Goal: Task Accomplishment & Management: Complete application form

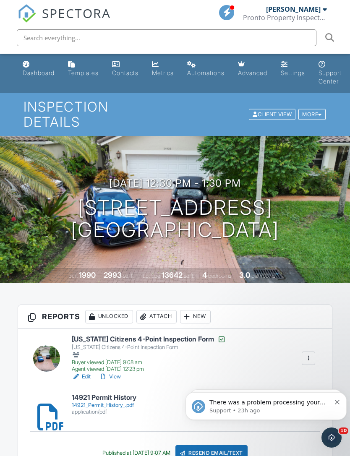
click at [339, 402] on icon "Dismiss notification" at bounding box center [337, 402] width 5 height 5
click at [338, 405] on icon "Dismiss notification" at bounding box center [337, 402] width 5 height 5
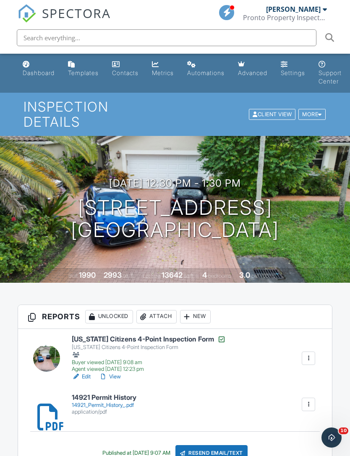
click at [323, 12] on div at bounding box center [325, 9] width 4 height 7
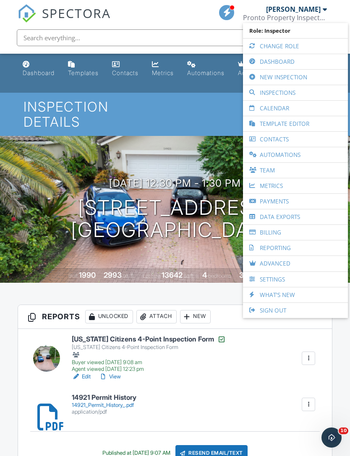
click at [303, 76] on link "New Inspection" at bounding box center [295, 77] width 97 height 15
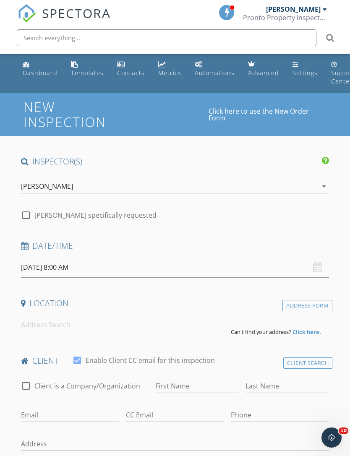
click at [228, 12] on span at bounding box center [227, 12] width 8 height 8
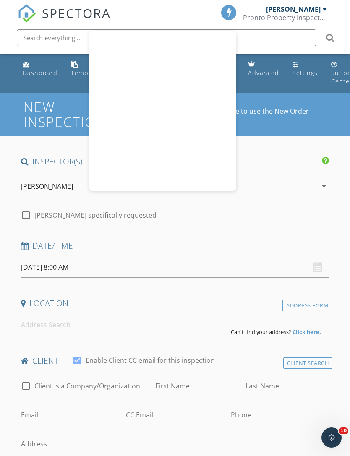
click at [341, 126] on div "New Inspection Click here to use the New Order Form" at bounding box center [175, 114] width 350 height 43
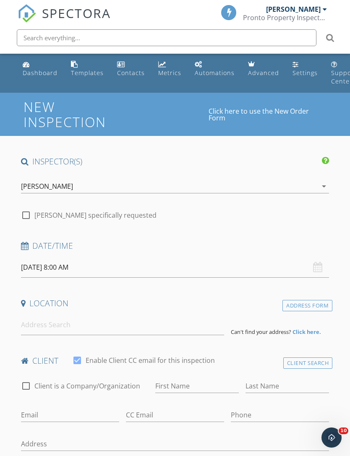
click at [297, 70] on div "Settings" at bounding box center [305, 73] width 25 height 8
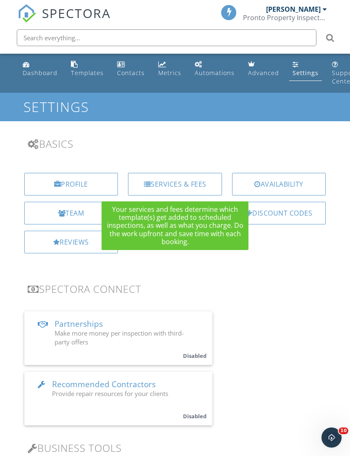
click at [183, 185] on div "Services & Fees" at bounding box center [175, 184] width 94 height 23
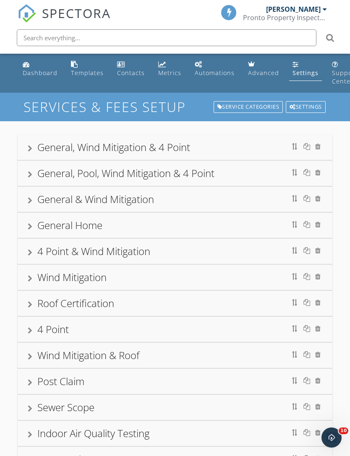
click at [206, 63] on link "Automations" at bounding box center [214, 69] width 47 height 24
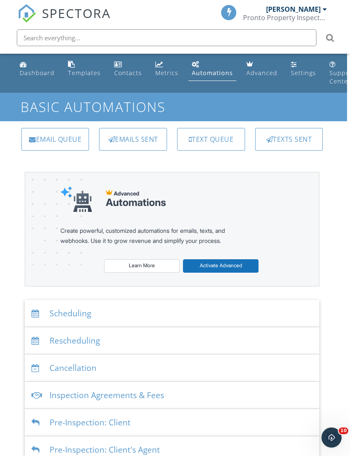
scroll to position [0, 8]
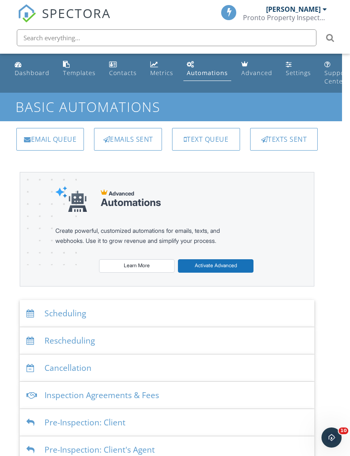
click at [198, 69] on div "Automations" at bounding box center [207, 73] width 41 height 8
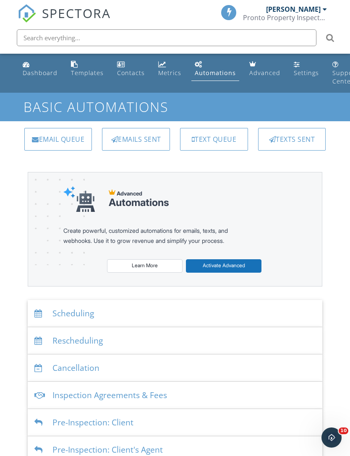
click at [323, 16] on div "Pronto Property Inspectors" at bounding box center [285, 17] width 84 height 8
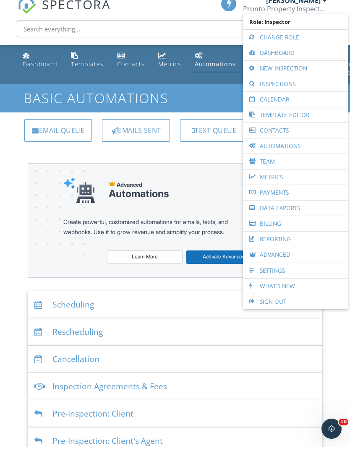
scroll to position [11, 0]
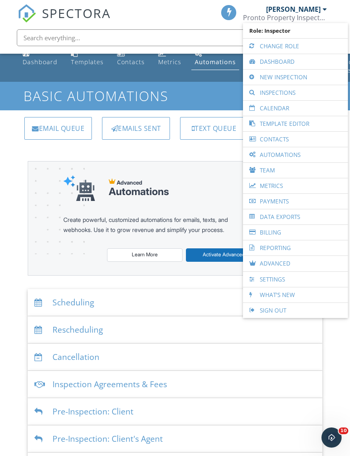
click at [274, 233] on link "Billing" at bounding box center [295, 232] width 97 height 15
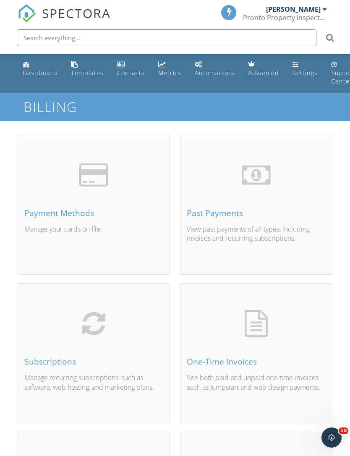
click at [47, 218] on div "Payment Methods" at bounding box center [93, 213] width 139 height 9
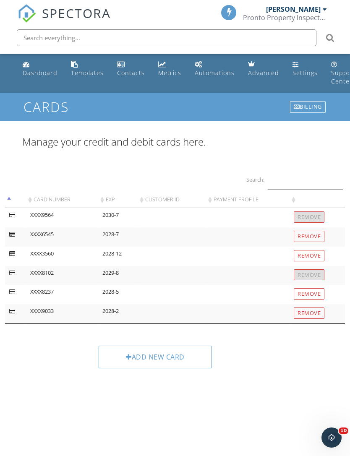
click at [168, 356] on div "Add new card" at bounding box center [155, 357] width 113 height 23
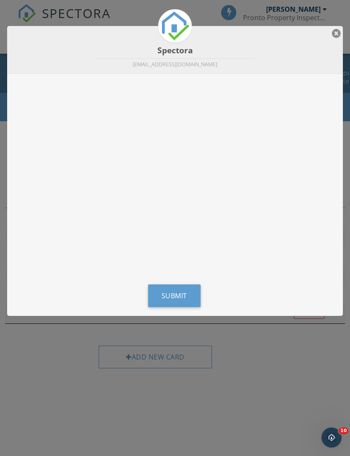
click at [186, 300] on span "Submit" at bounding box center [175, 295] width 26 height 9
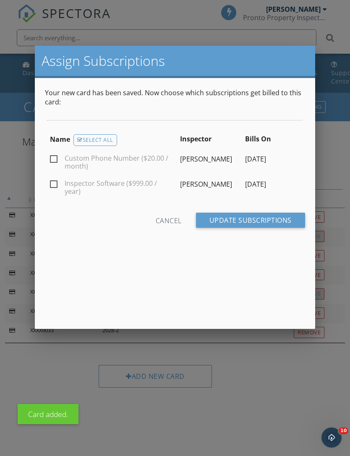
click at [55, 154] on label "Custom Phone Number ($20.00 / month)" at bounding box center [110, 159] width 120 height 10
click at [55, 158] on input "Custom Phone Number ($20.00 / month)" at bounding box center [52, 160] width 5 height 5
checkbox input "true"
click at [274, 217] on input "Update Subscriptions" at bounding box center [250, 220] width 109 height 15
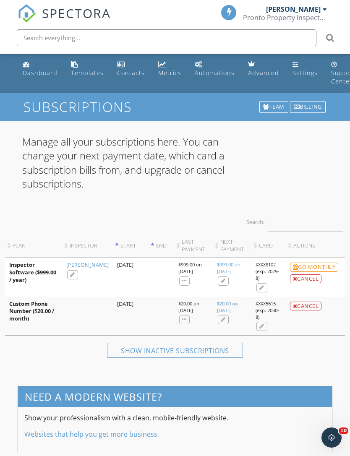
click at [310, 107] on div "Billing" at bounding box center [308, 107] width 36 height 12
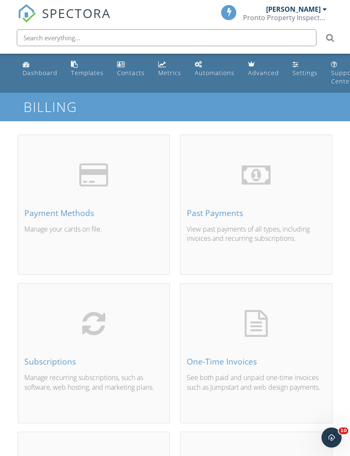
click at [68, 362] on div "Subscriptions" at bounding box center [93, 361] width 139 height 9
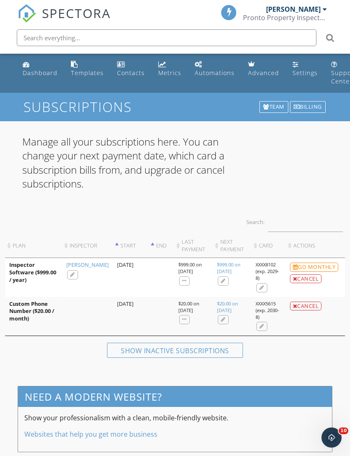
click at [307, 108] on div "Billing" at bounding box center [308, 107] width 36 height 12
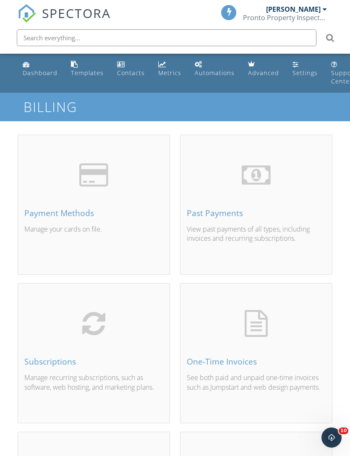
click at [224, 217] on div "Past Payments" at bounding box center [256, 213] width 139 height 9
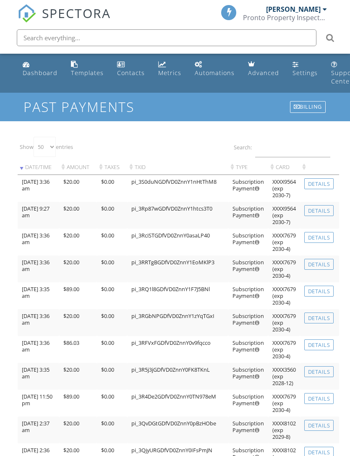
select select "50"
click at [322, 11] on div "[PERSON_NAME]" at bounding box center [296, 9] width 61 height 8
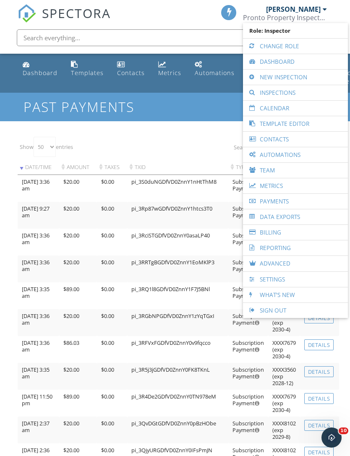
click at [293, 61] on link "Dashboard" at bounding box center [295, 61] width 97 height 15
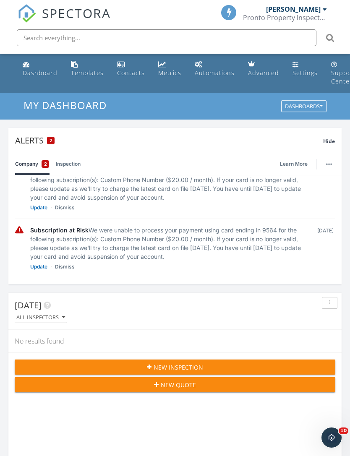
scroll to position [22, 0]
click at [65, 207] on link "Dismiss" at bounding box center [65, 208] width 20 height 8
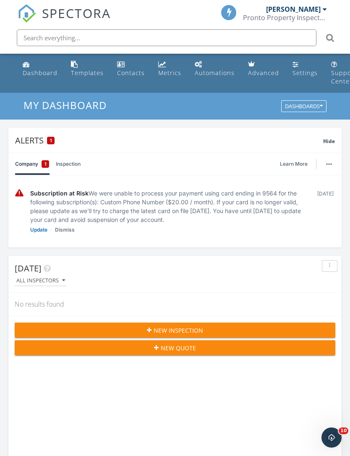
click at [64, 230] on link "Dismiss" at bounding box center [65, 230] width 20 height 8
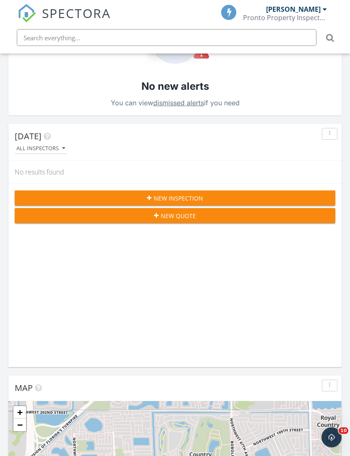
click at [322, 13] on div "Pronto Property Inspectors" at bounding box center [285, 17] width 84 height 8
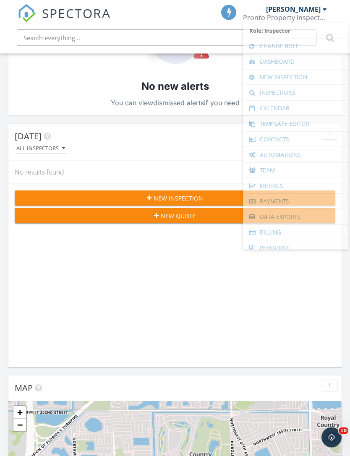
scroll to position [169, 0]
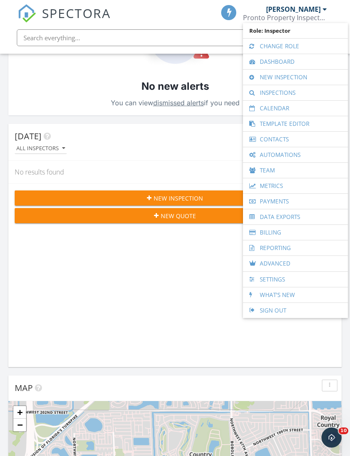
click at [175, 125] on div "Today All Inspectors" at bounding box center [174, 142] width 333 height 37
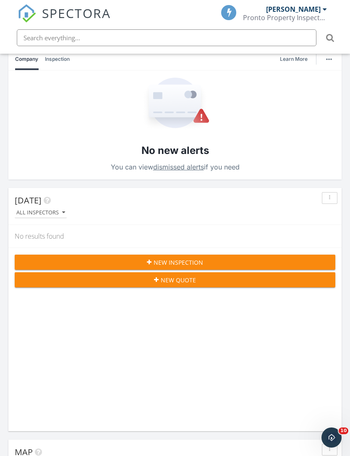
scroll to position [103, 0]
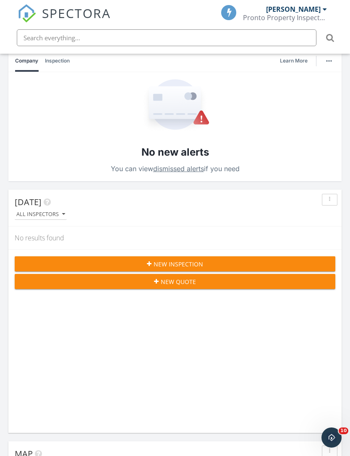
click at [171, 170] on link "dismissed alerts" at bounding box center [178, 169] width 51 height 8
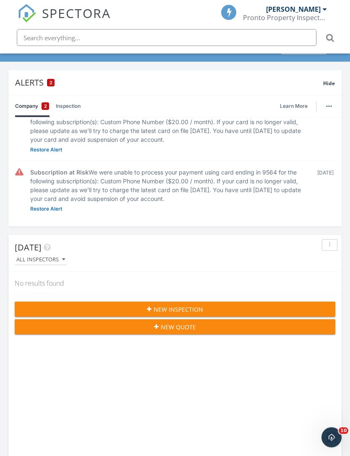
scroll to position [22, 0]
click at [327, 107] on img "button" at bounding box center [329, 107] width 6 height 2
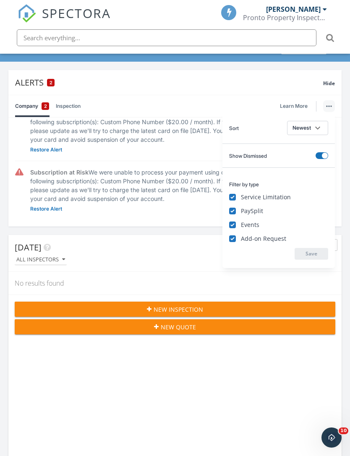
click at [296, 84] on div "Alerts 2" at bounding box center [169, 82] width 308 height 11
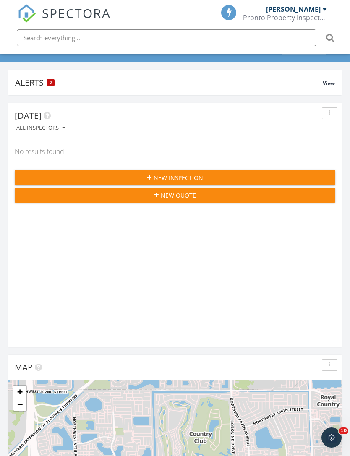
click at [29, 81] on div "Alerts 2" at bounding box center [169, 82] width 308 height 11
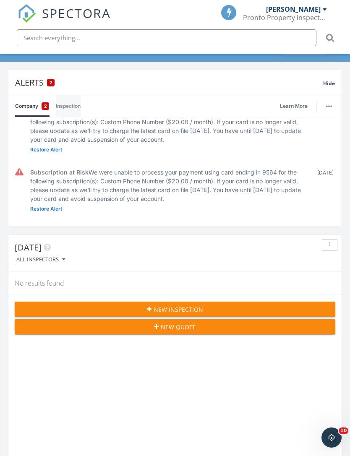
click at [70, 111] on link "Inspection" at bounding box center [68, 106] width 25 height 22
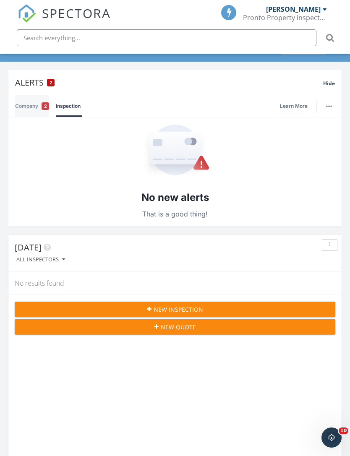
click at [39, 107] on link "Company 2" at bounding box center [32, 106] width 34 height 22
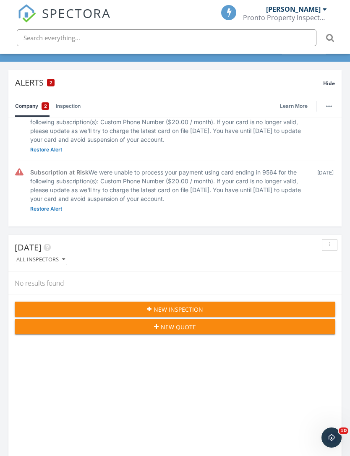
click at [331, 85] on span "Hide" at bounding box center [329, 83] width 12 height 7
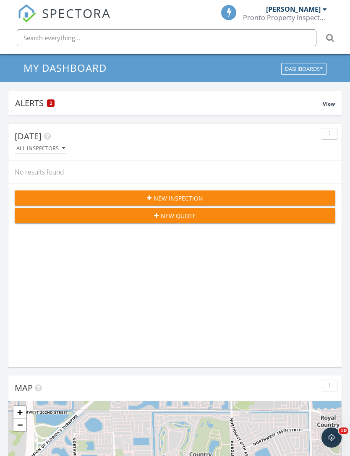
scroll to position [0, 0]
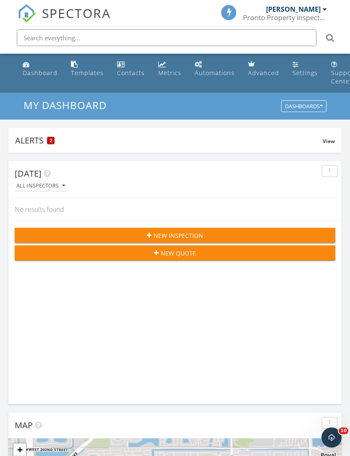
click at [321, 11] on div "[PERSON_NAME]" at bounding box center [293, 9] width 55 height 8
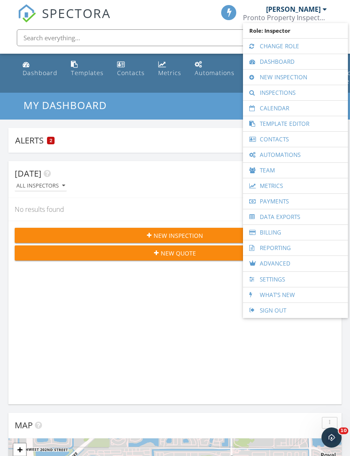
click at [288, 78] on link "New Inspection" at bounding box center [295, 77] width 97 height 15
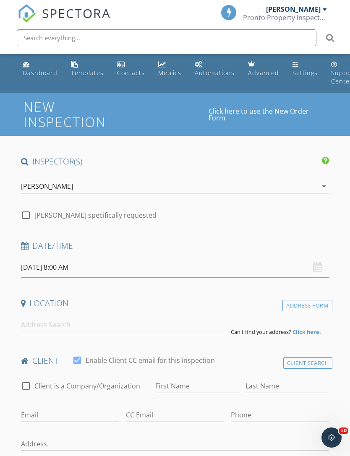
click at [166, 46] on input "text" at bounding box center [167, 37] width 300 height 17
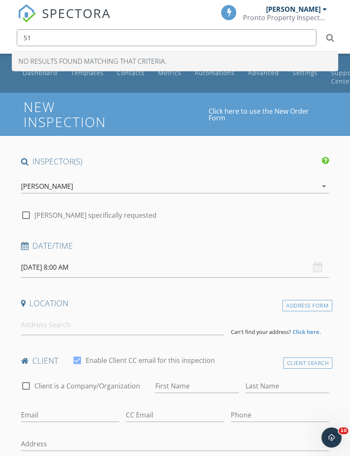
type input "5"
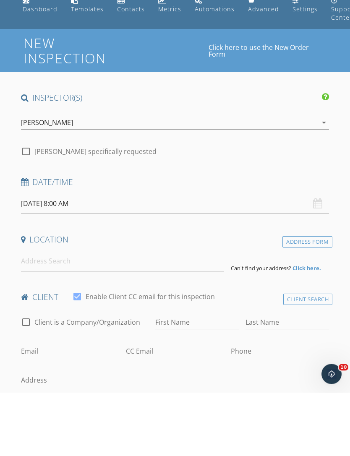
click at [112, 257] on input "09/30/2025 8:00 AM" at bounding box center [175, 267] width 309 height 21
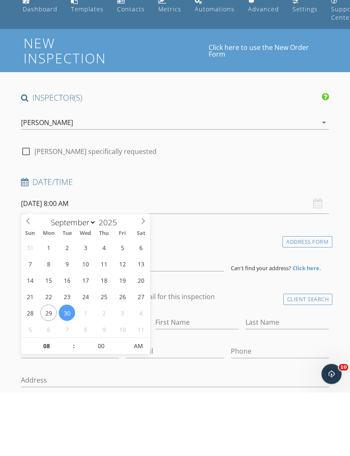
scroll to position [64, 0]
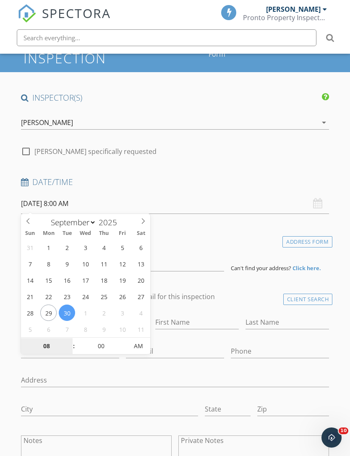
type input "09/27/2025 8:00 AM"
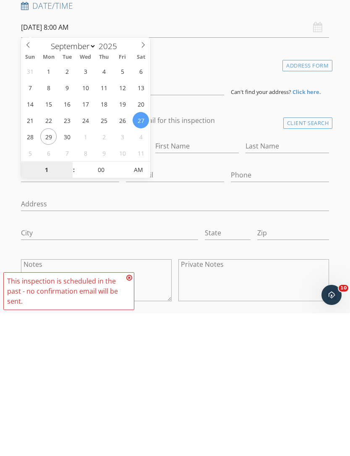
type input "11"
type input "[DATE] 11:00 AM"
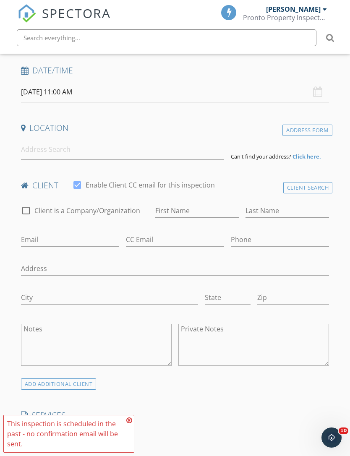
scroll to position [167, 0]
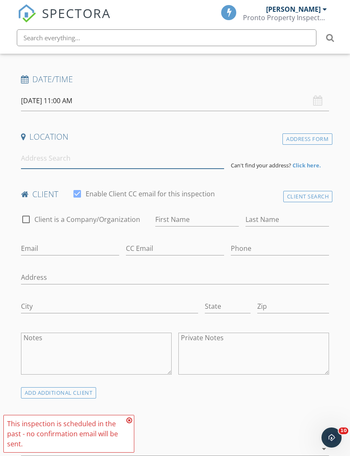
click at [106, 162] on input at bounding box center [122, 158] width 203 height 21
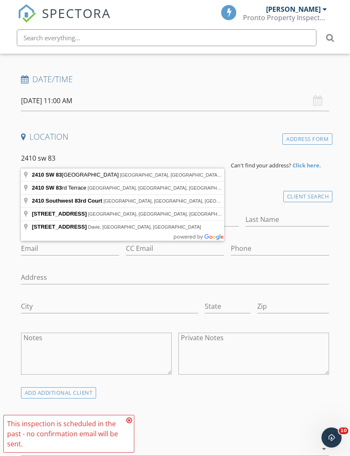
type input "2410 SW 83rd Ave, Miramar, FL, USA"
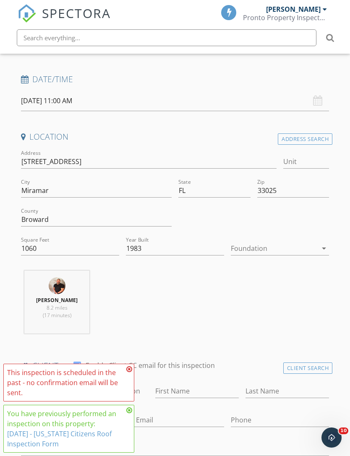
click at [130, 373] on icon at bounding box center [129, 369] width 6 height 7
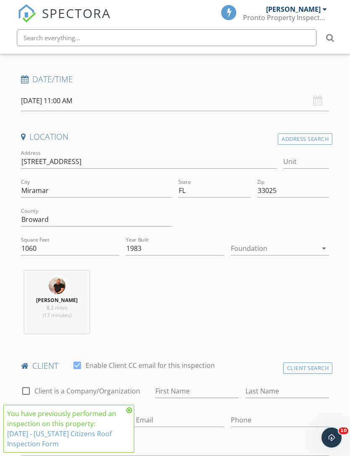
click at [127, 414] on icon at bounding box center [129, 410] width 6 height 7
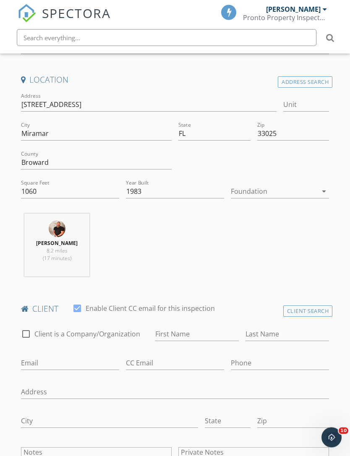
scroll to position [227, 0]
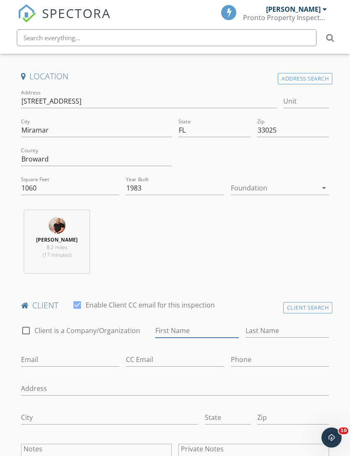
click at [199, 330] on input "First Name" at bounding box center [197, 331] width 84 height 14
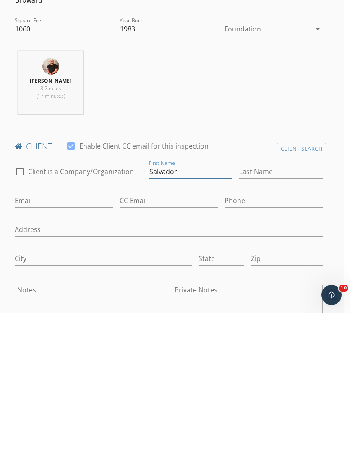
type input "Salvador"
click at [279, 308] on input "Last Name" at bounding box center [281, 315] width 84 height 14
type input "Valencia"
click at [73, 337] on input "Email" at bounding box center [64, 344] width 98 height 14
type input "S"
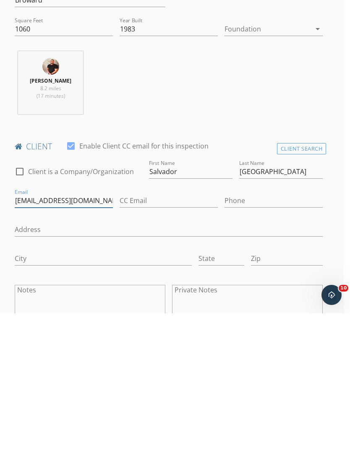
type input "salvador5169@yahoo.com"
click at [262, 337] on input "Phone" at bounding box center [274, 344] width 98 height 14
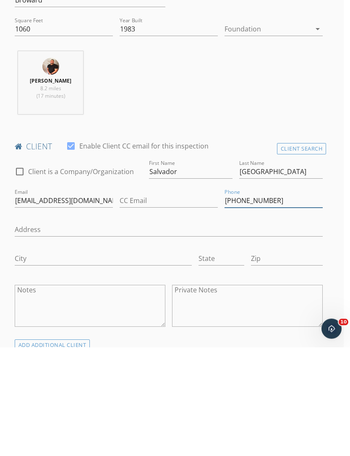
scroll to position [277, 6]
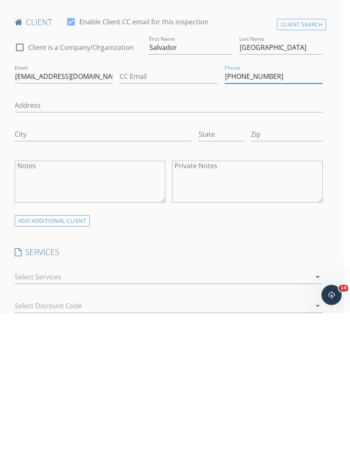
type input "954-914-6177"
click at [282, 413] on div at bounding box center [163, 419] width 297 height 13
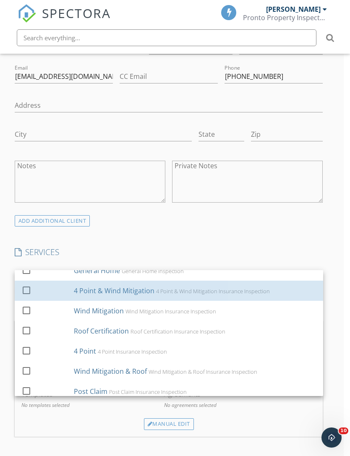
scroll to position [83, 0]
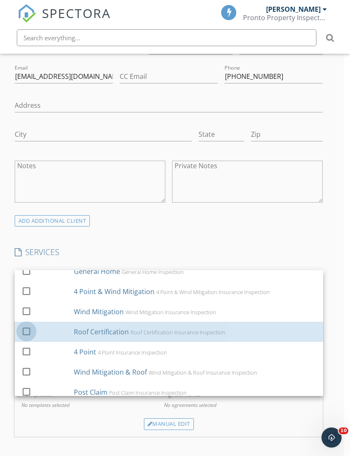
click at [32, 334] on div at bounding box center [26, 331] width 14 height 14
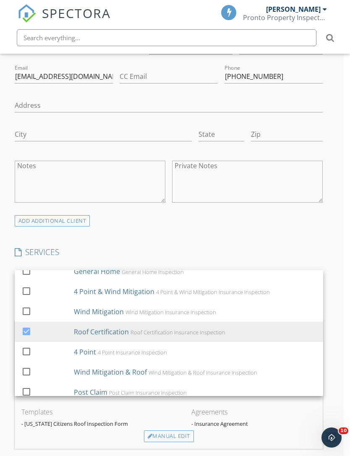
click at [298, 221] on div "ADD ADDITIONAL client" at bounding box center [168, 220] width 315 height 11
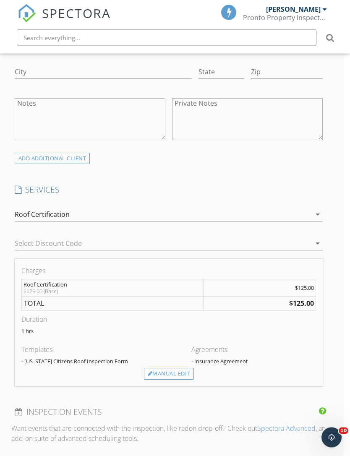
click at [176, 374] on div "Manual Edit" at bounding box center [169, 375] width 50 height 12
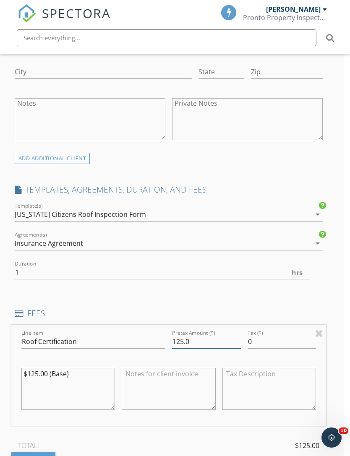
click at [180, 346] on input "125.0" at bounding box center [206, 342] width 69 height 14
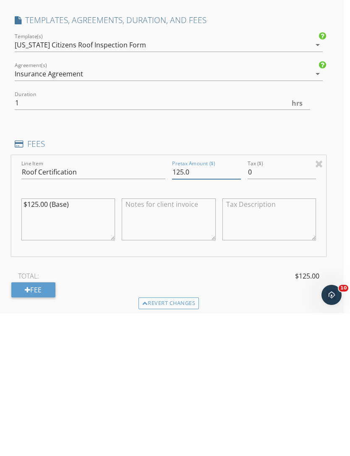
click at [179, 308] on input "125.0" at bounding box center [206, 315] width 69 height 14
click at [174, 308] on input "125.0" at bounding box center [206, 315] width 69 height 14
click at [225, 308] on input "150.0" at bounding box center [206, 315] width 69 height 14
type input "150.00"
click at [37, 341] on textarea "$125.00 (Base)" at bounding box center [68, 362] width 94 height 42
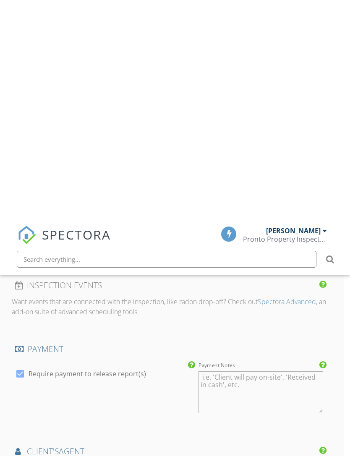
scroll to position [1015, 6]
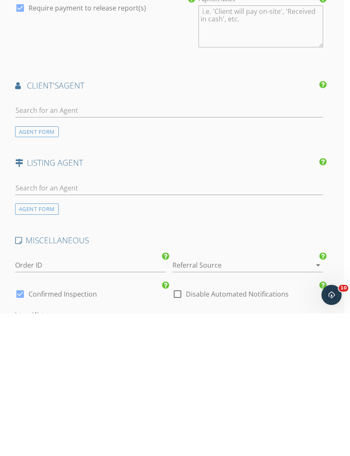
type textarea "$150.00 (Base)"
click at [100, 246] on input "text" at bounding box center [169, 253] width 309 height 14
type input "[PERSON_NAME]"
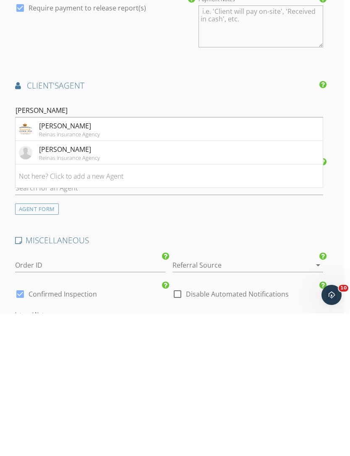
click at [91, 274] on div "Reinas insurance Agency" at bounding box center [69, 277] width 61 height 7
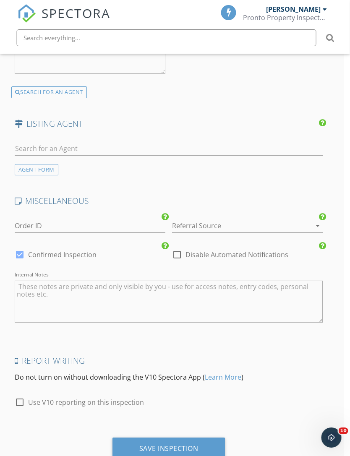
scroll to position [1418, 6]
click at [187, 445] on div "Save Inspection" at bounding box center [168, 449] width 59 height 8
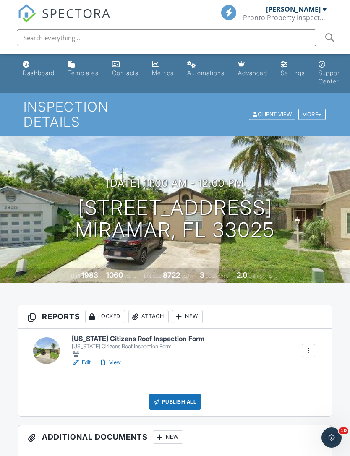
click at [324, 5] on div "Jean Espejo Pronto Property Inspectors" at bounding box center [285, 13] width 84 height 27
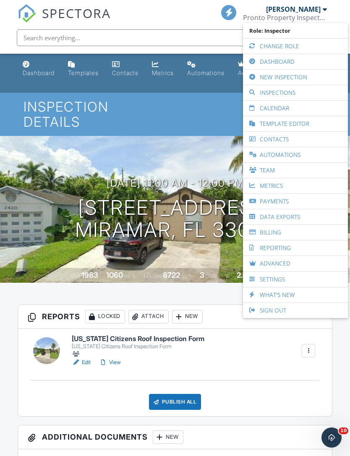
click at [286, 63] on link "Dashboard" at bounding box center [295, 61] width 97 height 15
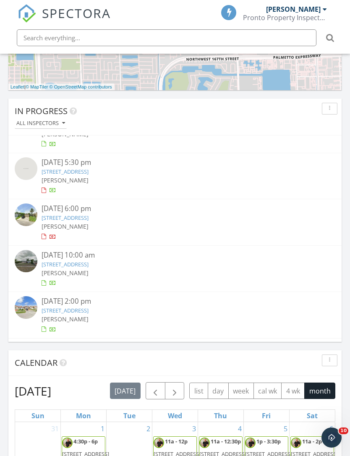
scroll to position [24, 0]
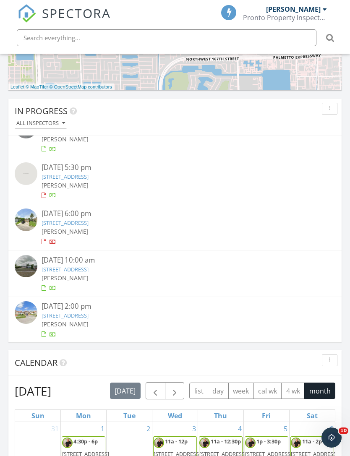
click at [64, 178] on link "[STREET_ADDRESS]" at bounding box center [65, 177] width 47 height 8
click at [72, 178] on link "[STREET_ADDRESS]" at bounding box center [65, 177] width 47 height 8
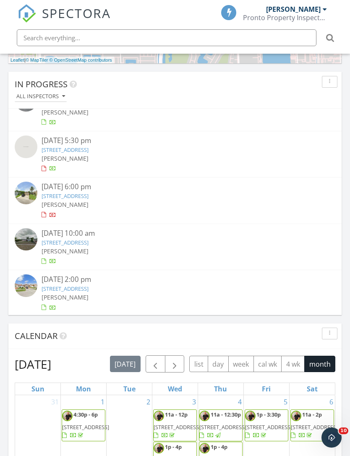
click at [115, 200] on div "[PERSON_NAME]" at bounding box center [175, 204] width 267 height 9
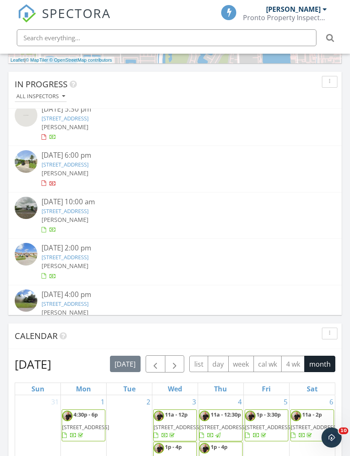
scroll to position [56, 0]
click at [98, 168] on div "[PERSON_NAME]" at bounding box center [175, 172] width 267 height 9
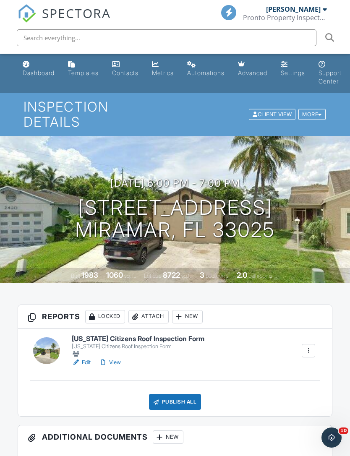
click at [314, 109] on div "More" at bounding box center [311, 114] width 27 height 11
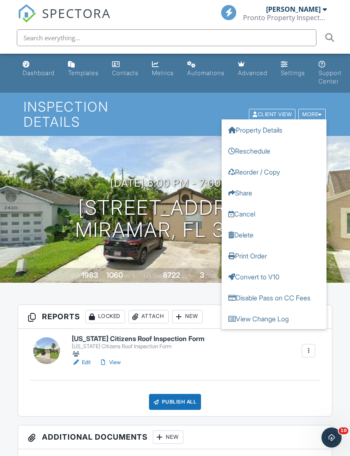
click at [266, 230] on link "Delete" at bounding box center [274, 234] width 105 height 21
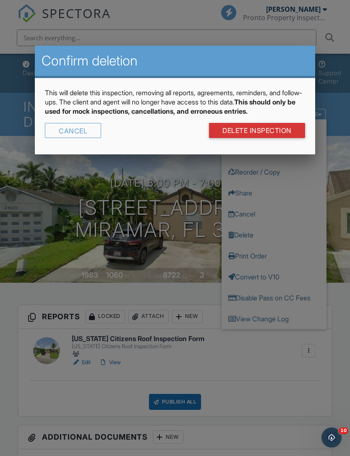
click at [277, 133] on link "DELETE Inspection" at bounding box center [257, 130] width 96 height 15
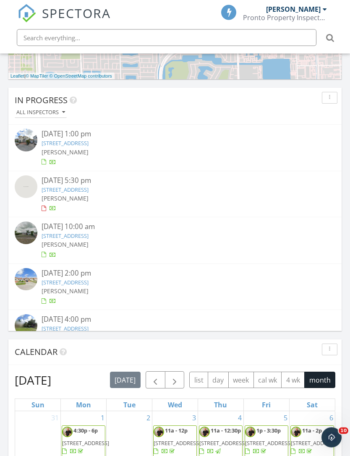
click at [77, 190] on link "12658 SW 26th St, Miramar, FL 33027" at bounding box center [65, 190] width 47 height 8
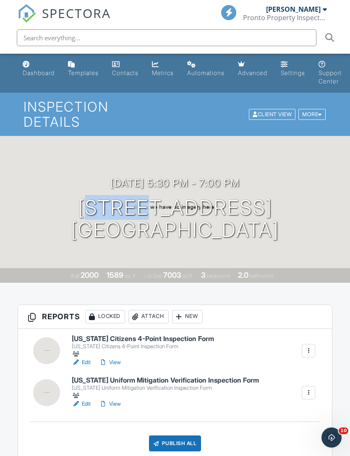
click at [136, 212] on h1 "12658 SW 26th St Miramar, FL 33027" at bounding box center [175, 219] width 208 height 44
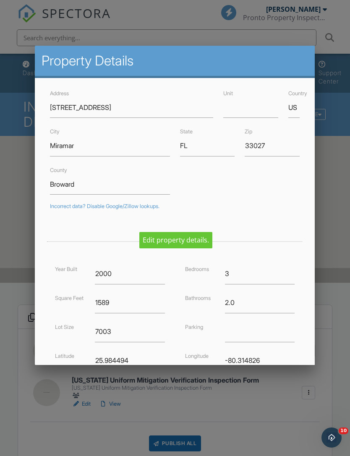
click at [340, 165] on div at bounding box center [175, 243] width 350 height 570
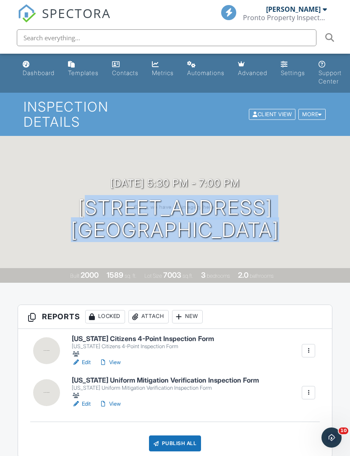
copy h1 "12658 SW 26th St Miramar, FL 33027"
click at [320, 158] on div "09/25/2025 5:30 pm - 7:00 pm 12658 SW 26th St Miramar, FL 33027 Built 2000 1589…" at bounding box center [175, 209] width 350 height 147
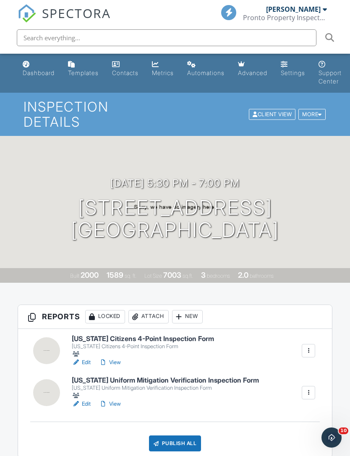
click at [153, 310] on div "Attach" at bounding box center [148, 316] width 40 height 13
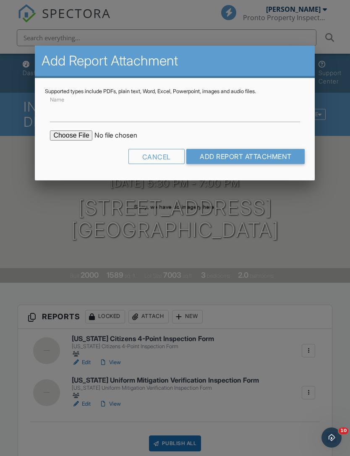
click at [68, 139] on input "file" at bounding box center [121, 136] width 143 height 10
type input "C:\fakepath\12658 Permit History .pdf"
click at [256, 155] on input "Add Report Attachment" at bounding box center [245, 156] width 119 height 15
